Goal: Task Accomplishment & Management: Use online tool/utility

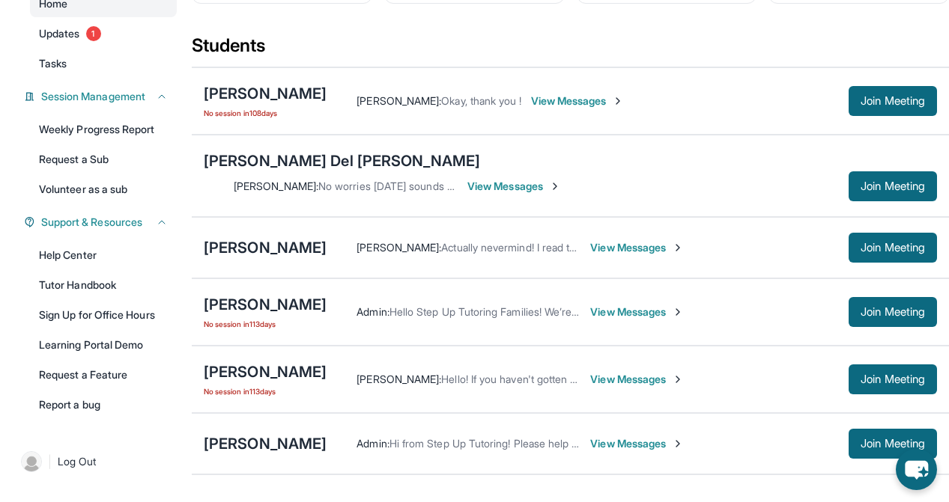
scroll to position [150, 0]
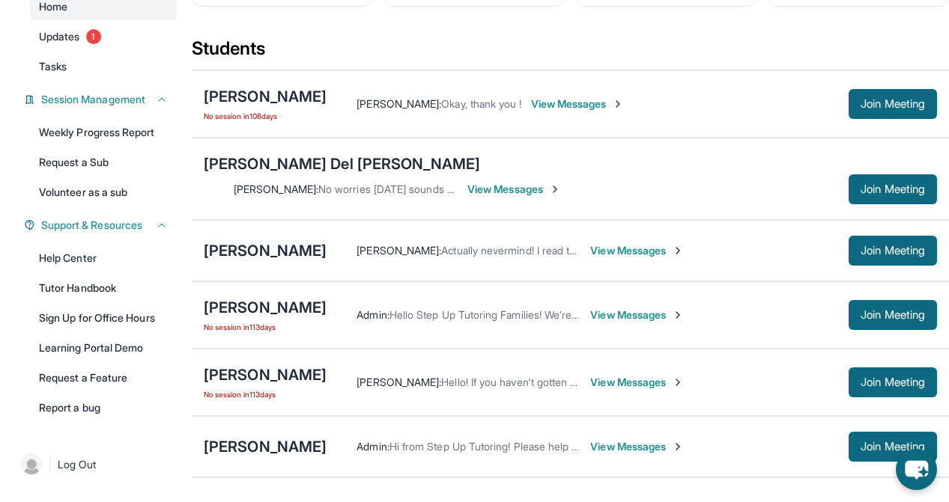
click at [222, 240] on div "[PERSON_NAME]" at bounding box center [265, 250] width 123 height 21
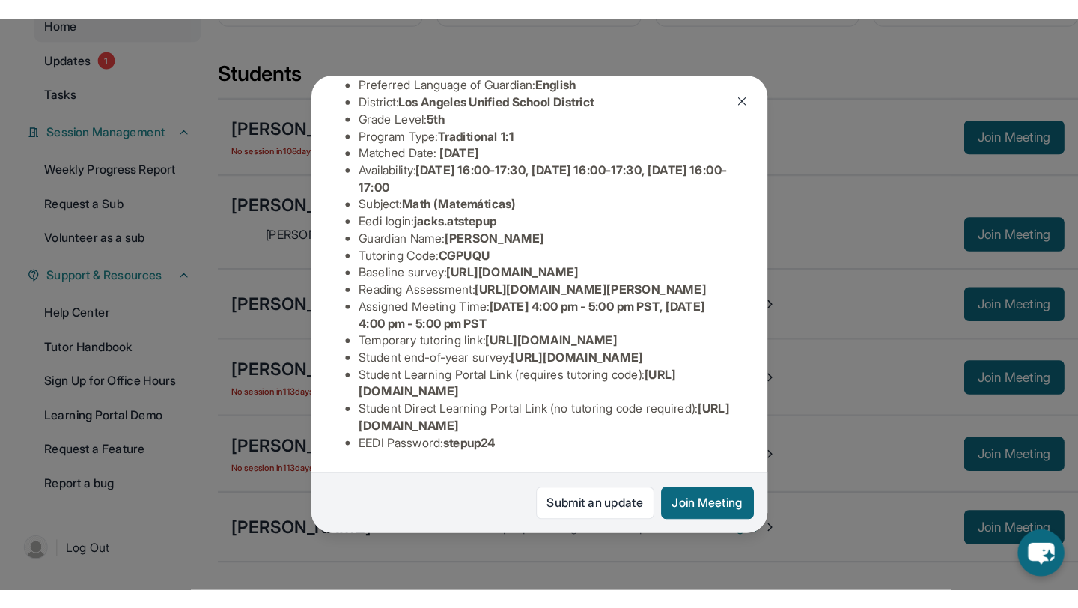
scroll to position [302, 0]
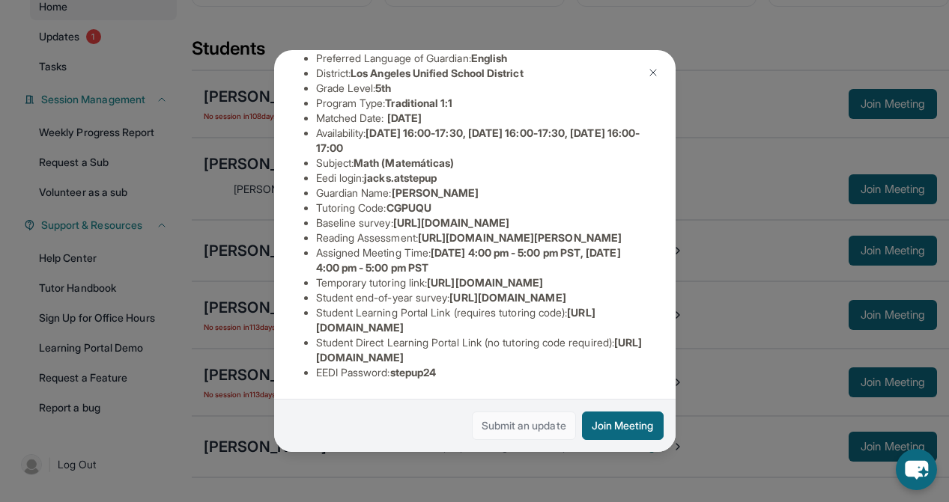
click at [533, 421] on link "Submit an update" at bounding box center [524, 426] width 104 height 28
click at [645, 416] on button "Join Meeting" at bounding box center [623, 426] width 82 height 28
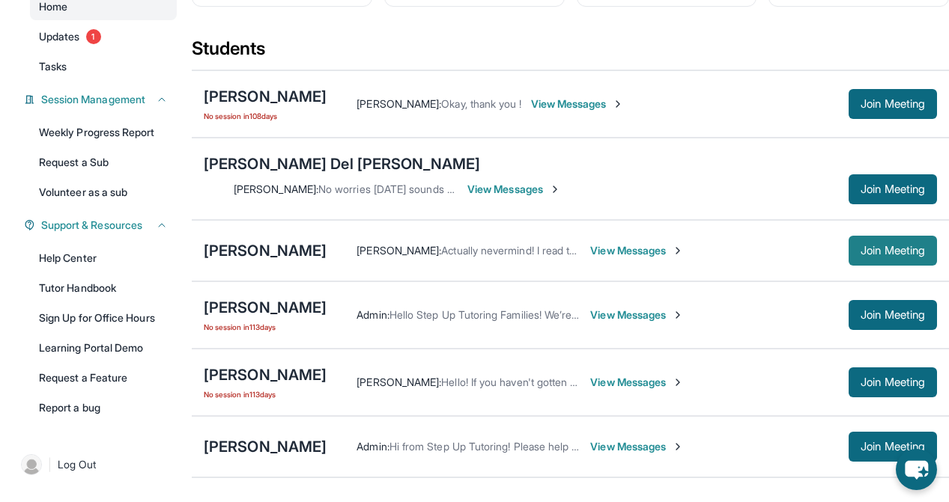
click at [869, 246] on span "Join Meeting" at bounding box center [892, 250] width 64 height 9
click at [282, 240] on div "[PERSON_NAME]" at bounding box center [265, 250] width 123 height 21
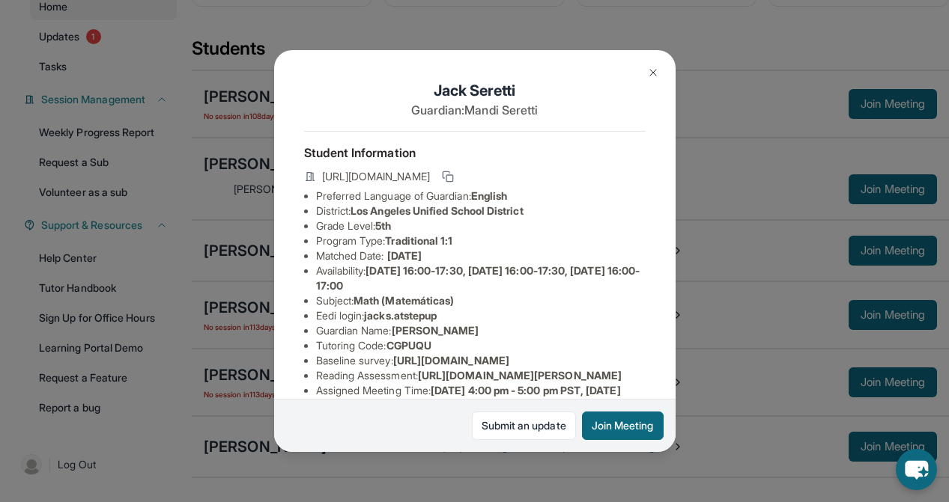
click at [243, 228] on div "[PERSON_NAME] Guardian: [PERSON_NAME] Student Information [URL][DOMAIN_NAME] Pr…" at bounding box center [474, 251] width 949 height 502
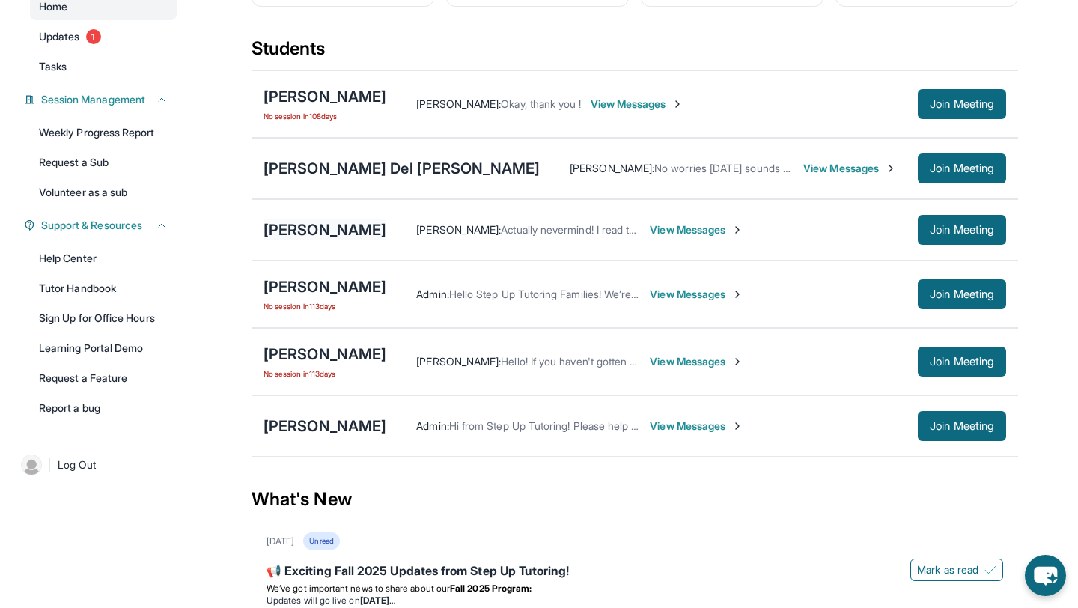
click at [314, 240] on div "[PERSON_NAME]" at bounding box center [325, 229] width 123 height 21
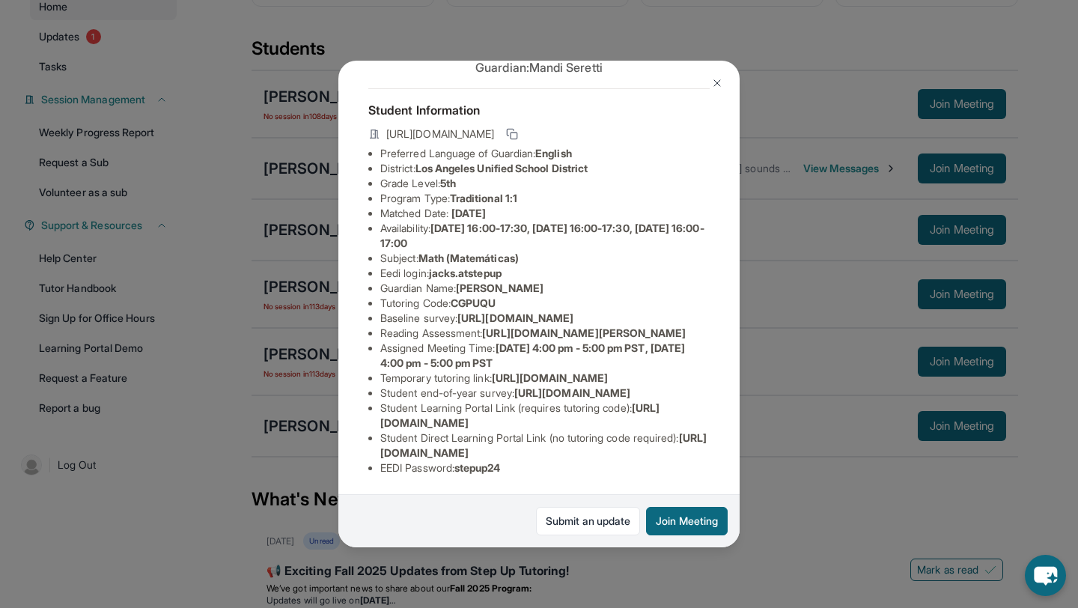
scroll to position [97, 529]
drag, startPoint x: 381, startPoint y: 288, endPoint x: 637, endPoint y: 317, distance: 257.6
click at [637, 317] on div "[PERSON_NAME] Guardian: [PERSON_NAME] Student Information [URL][DOMAIN_NAME] Pr…" at bounding box center [538, 304] width 401 height 487
copy span "[URL][DOMAIN_NAME]"
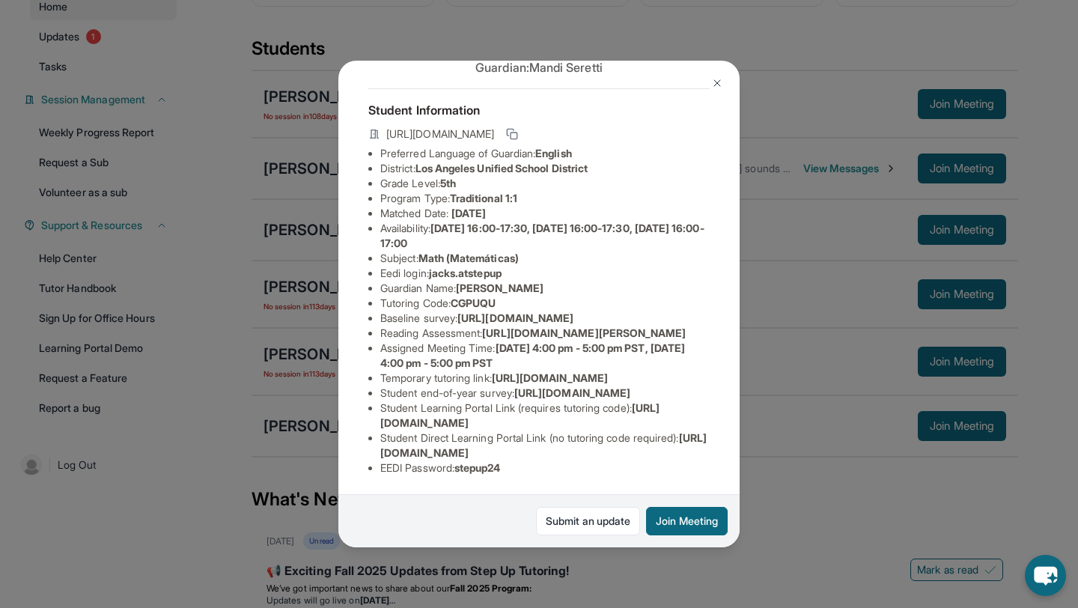
click at [711, 88] on img at bounding box center [717, 83] width 12 height 12
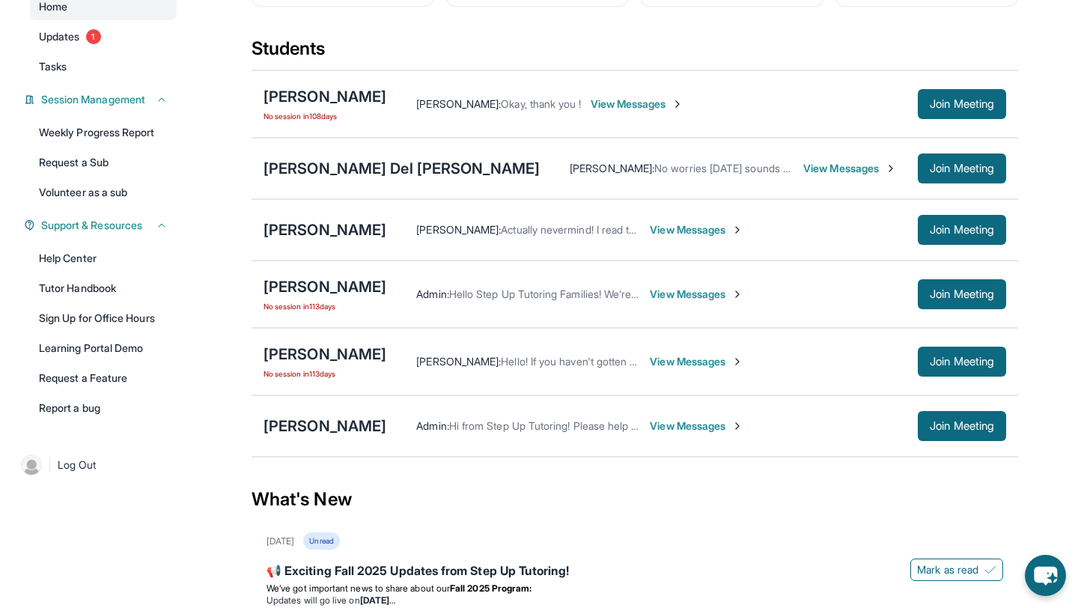
click at [240, 179] on main "Current Students 6 First Match : [DATE] Sessions 148 Last 30 days : 2 Sessions …" at bounding box center [635, 350] width 886 height 811
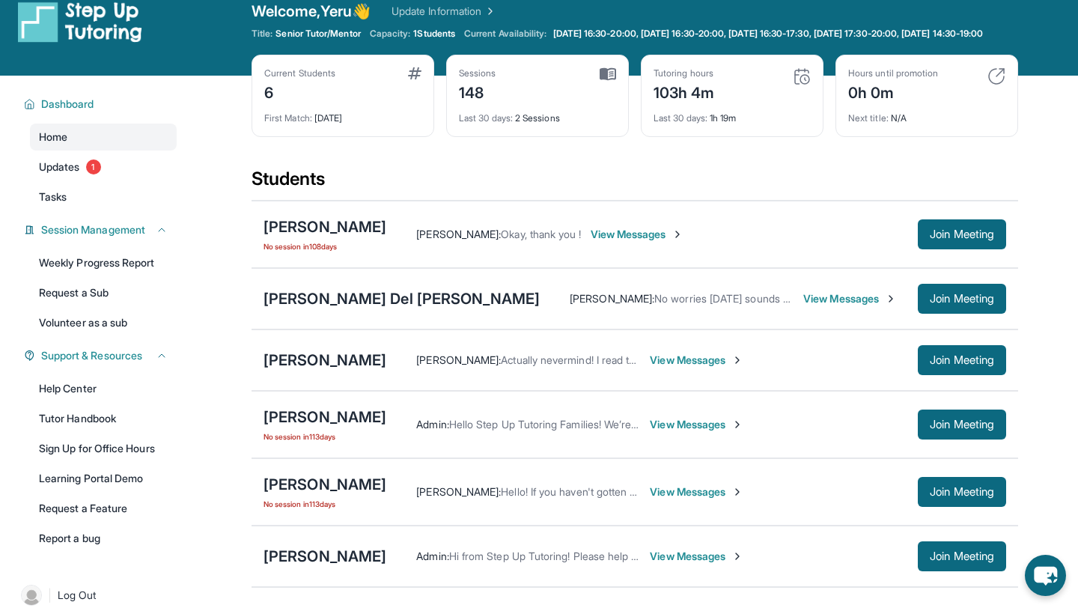
scroll to position [0, 0]
